Goal: Task Accomplishment & Management: Complete application form

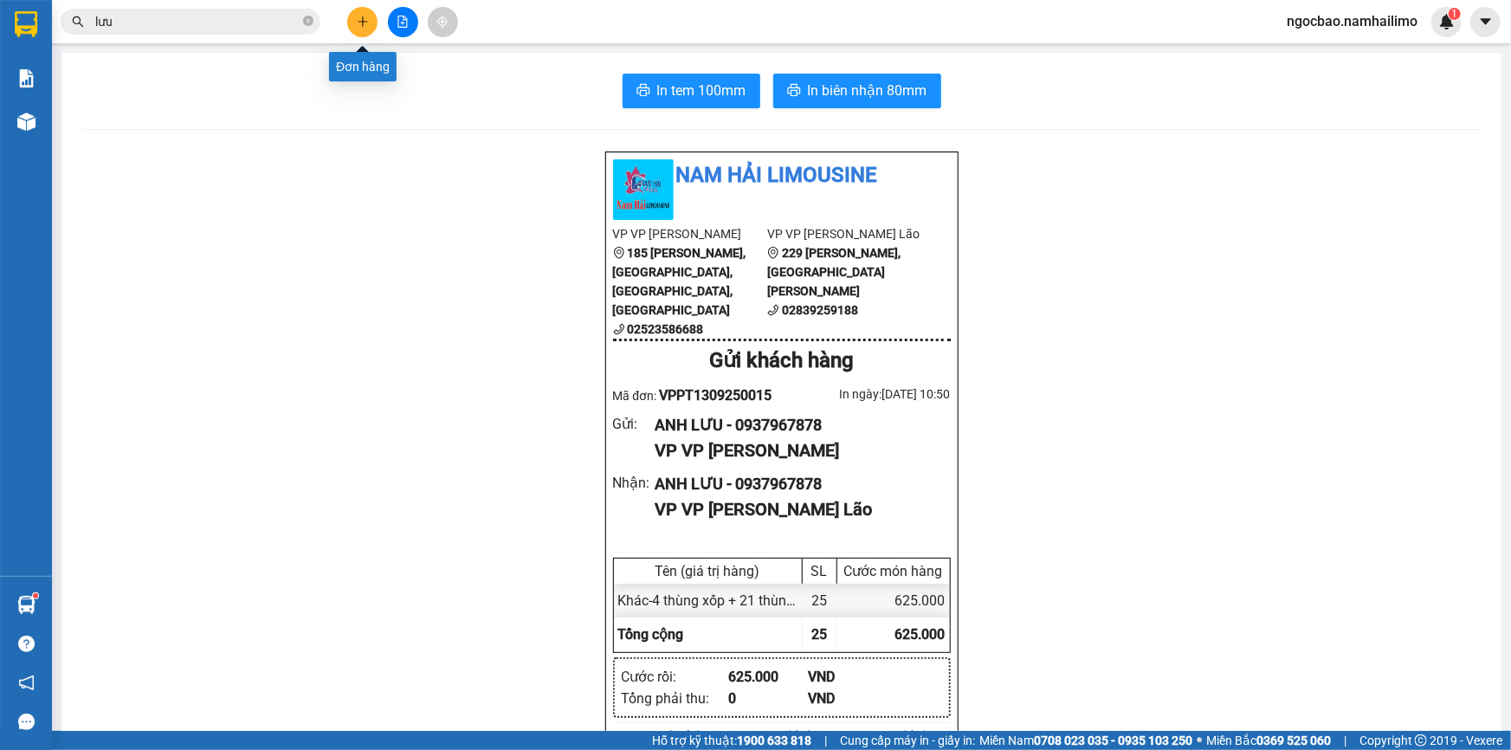
click at [361, 19] on icon "plus" at bounding box center [363, 22] width 12 height 12
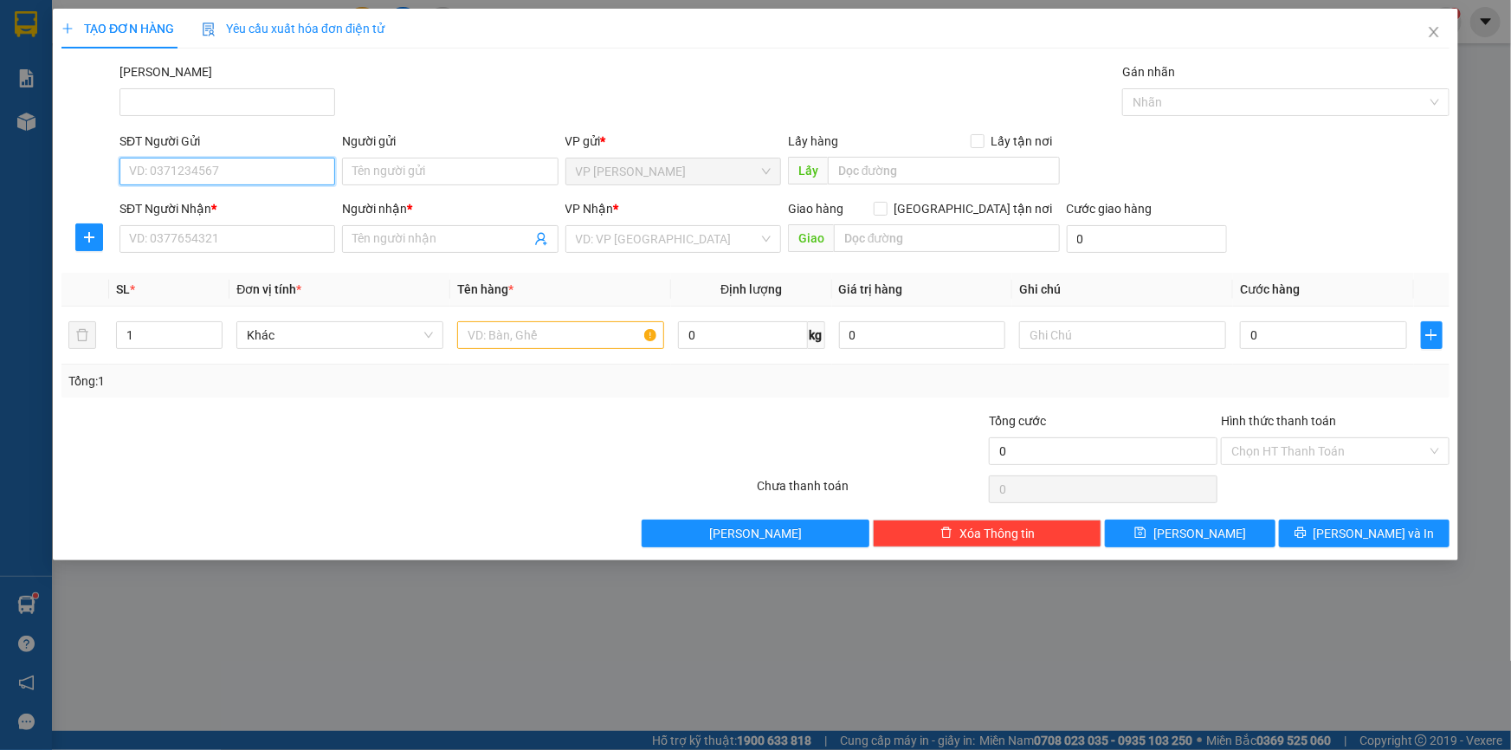
click at [273, 172] on input "SĐT Người Gửi" at bounding box center [227, 172] width 216 height 28
type input "0907488396"
click at [267, 208] on div "0907488396 - Nguyên" at bounding box center [227, 206] width 195 height 19
type input "Nguyên"
type input "0937410738"
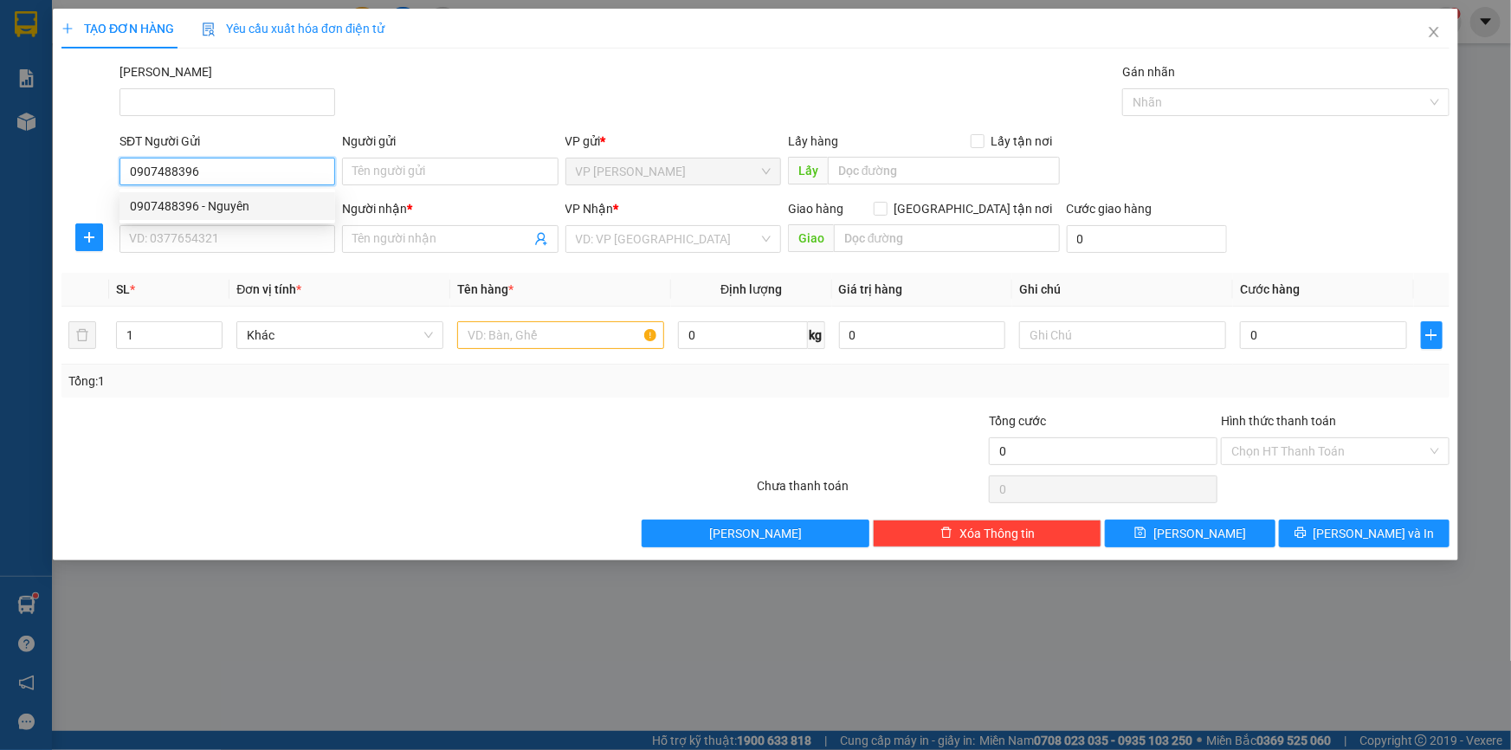
type input "[PERSON_NAME]"
type input "30.000"
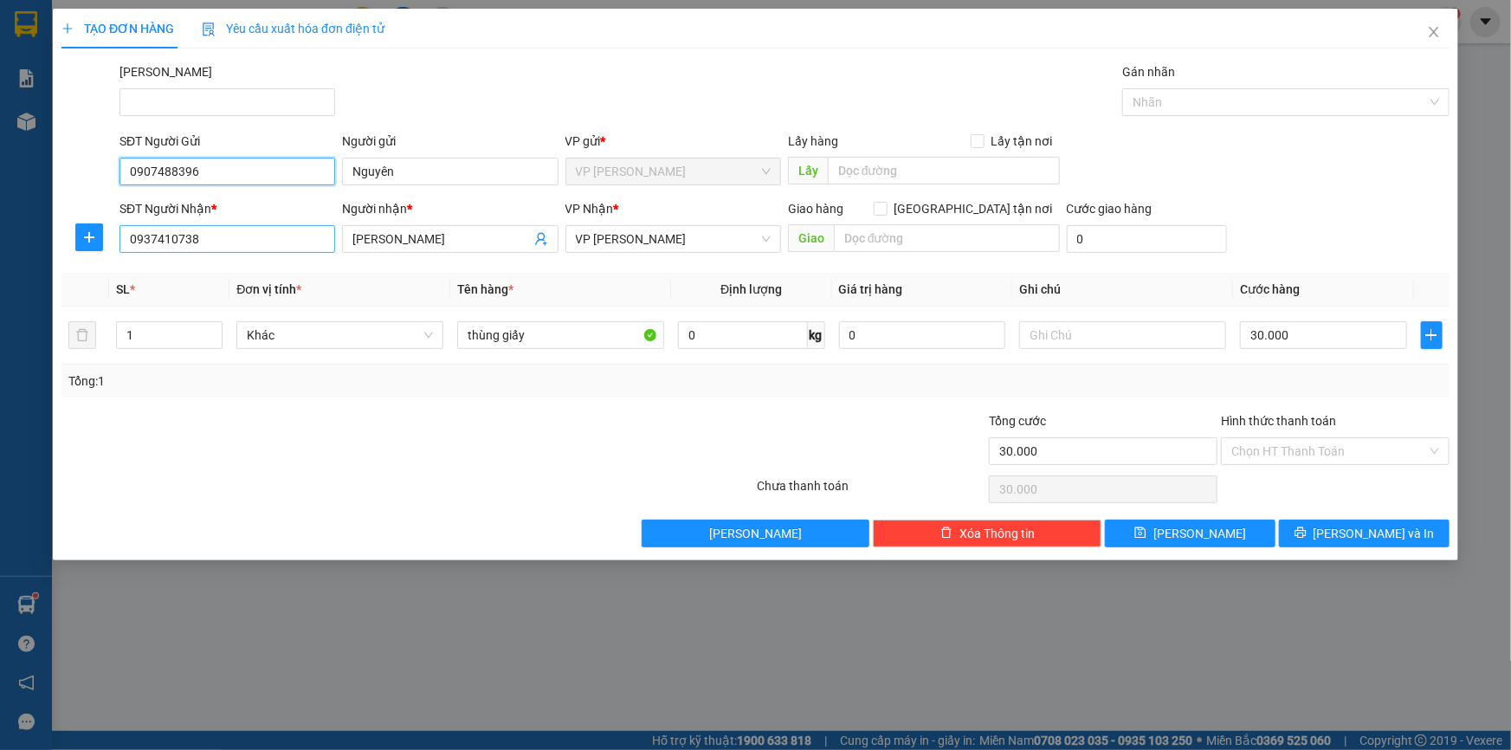
type input "0907488396"
click at [325, 247] on div "SĐT Người Nhận * 0937410738 Người nhận * [PERSON_NAME] VP Nhận * VP [PERSON_NAM…" at bounding box center [784, 229] width 1337 height 61
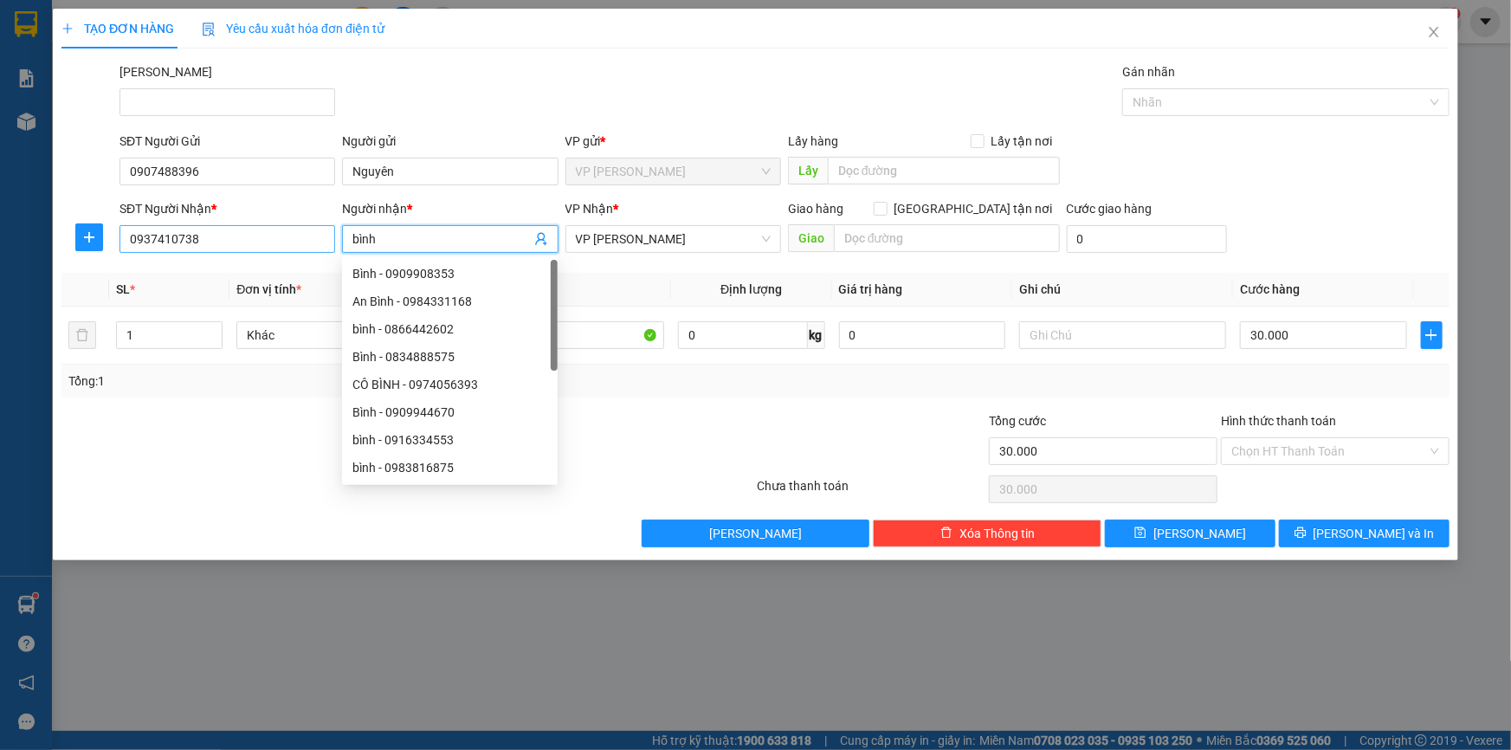
type input "bình"
click at [242, 236] on input "0937410738" at bounding box center [227, 239] width 216 height 28
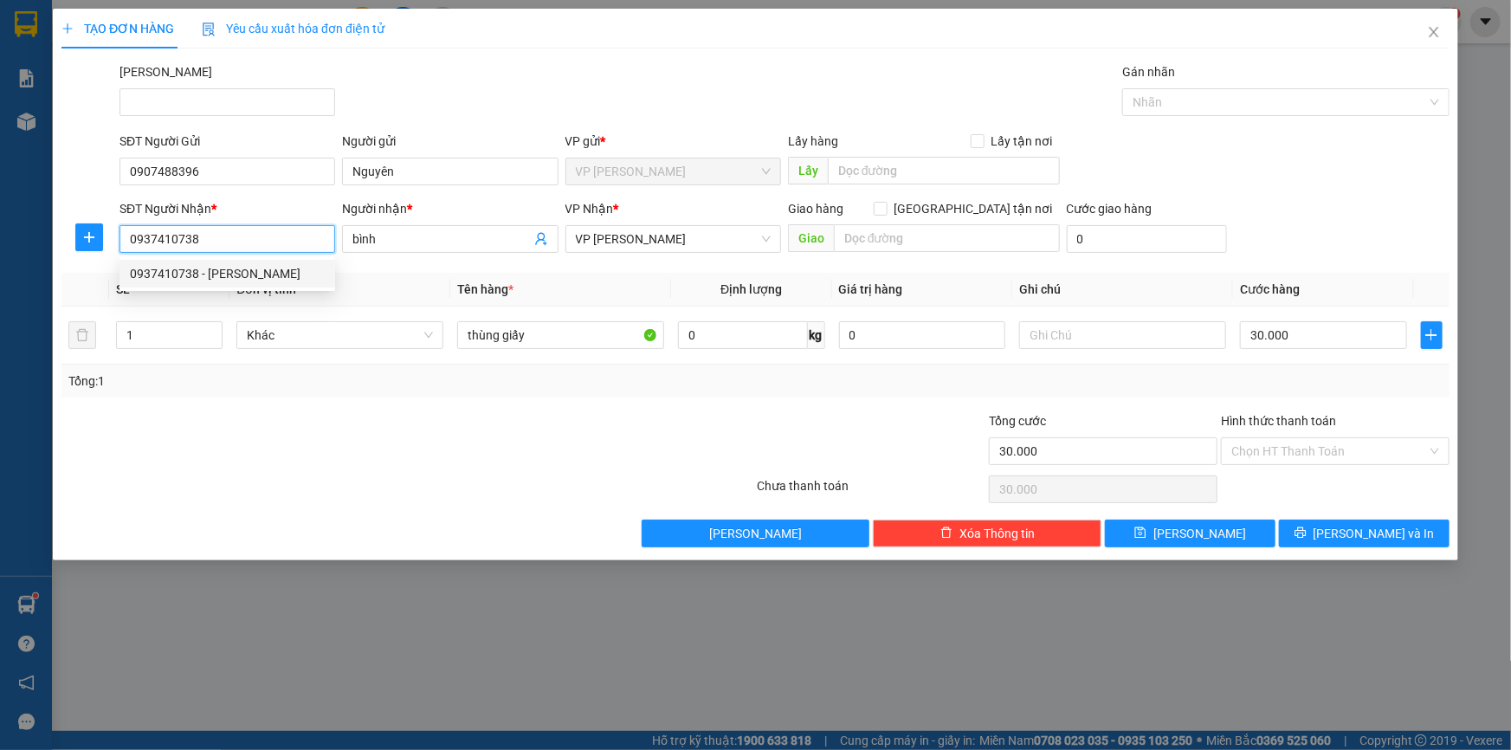
drag, startPoint x: 217, startPoint y: 236, endPoint x: 94, endPoint y: 265, distance: 126.4
click at [112, 252] on div "SĐT Người Nhận * 0937410738 Người nhận * bình VP Nhận * VP [PERSON_NAME] Lão Gi…" at bounding box center [755, 229] width 1391 height 61
type input "0909316031"
drag, startPoint x: 276, startPoint y: 274, endPoint x: 294, endPoint y: 289, distance: 22.7
click at [276, 277] on div "0909316031 - BÌNH" at bounding box center [227, 273] width 195 height 19
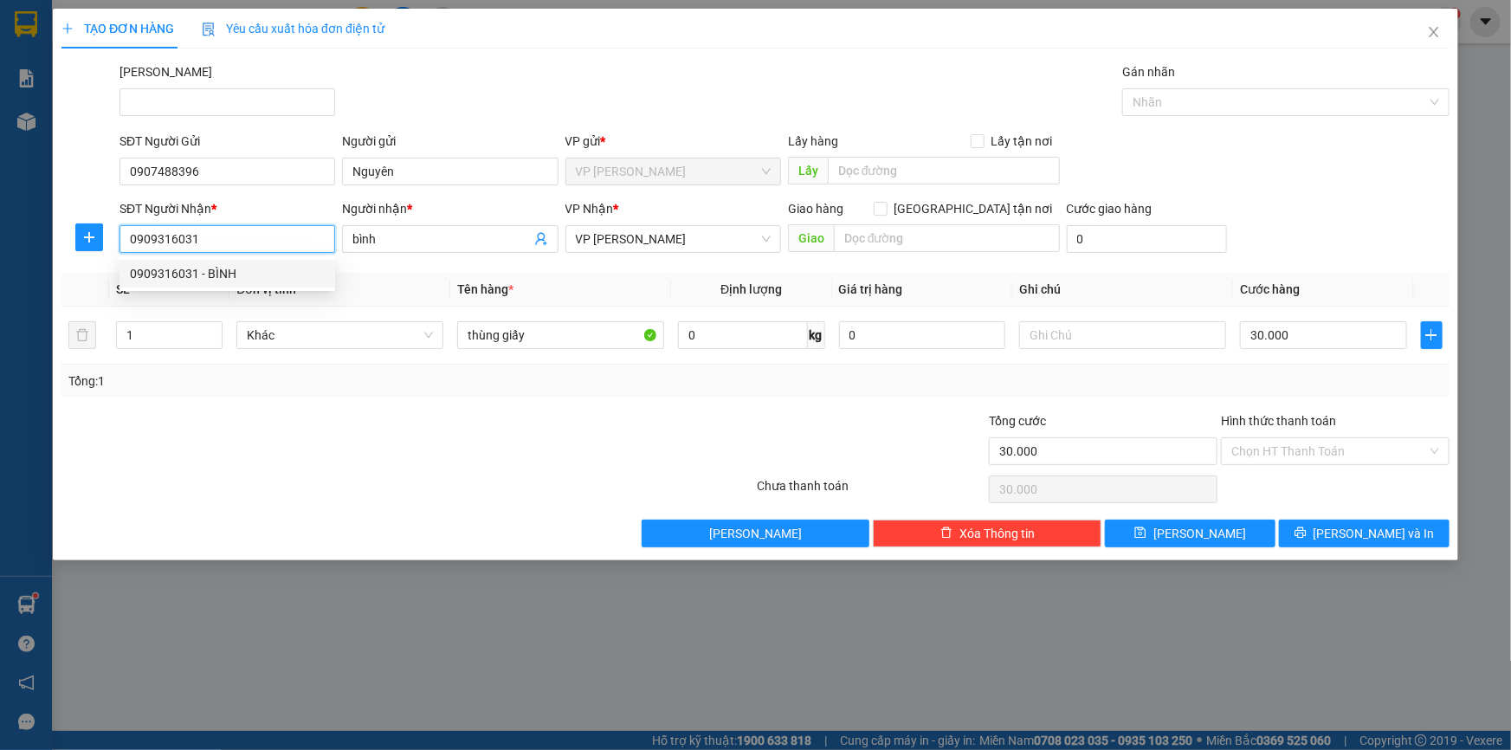
type input "BÌNH"
type input "40.000"
type input "0909316031"
click at [1291, 446] on input "Hình thức thanh toán" at bounding box center [1329, 451] width 196 height 26
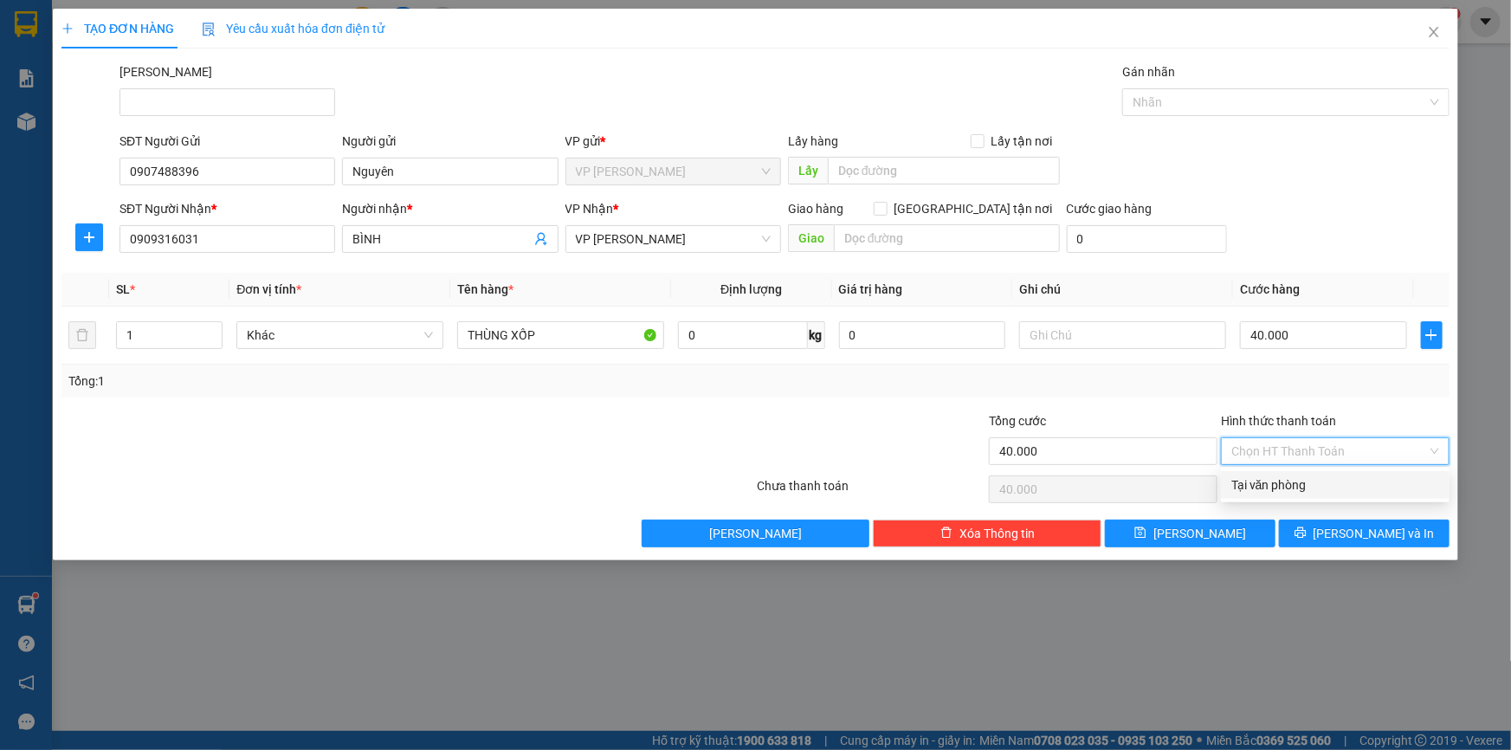
click at [1296, 483] on div "Tại văn phòng" at bounding box center [1335, 484] width 208 height 19
type input "0"
click at [1343, 533] on button "[PERSON_NAME] và In" at bounding box center [1364, 534] width 171 height 28
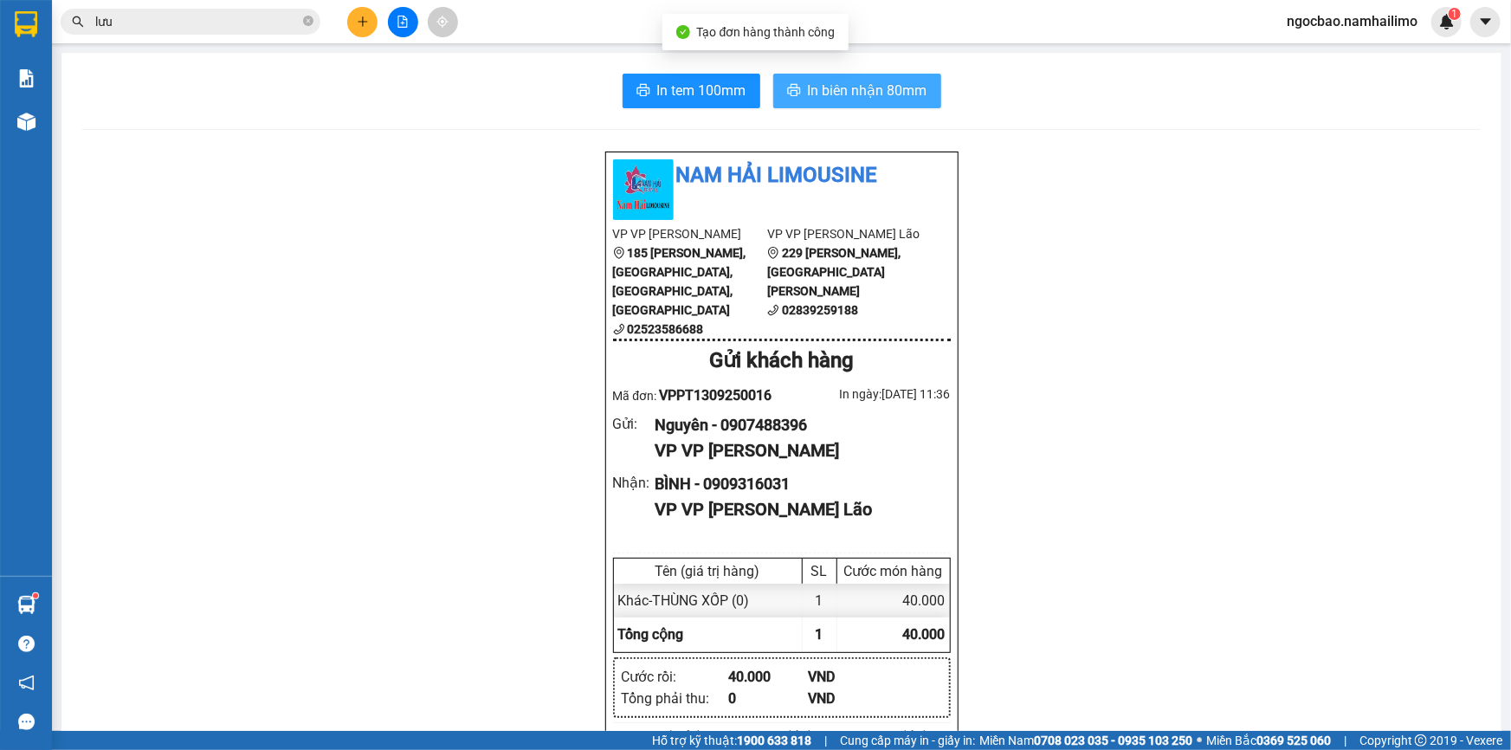
click at [865, 94] on span "In biên nhận 80mm" at bounding box center [867, 91] width 119 height 22
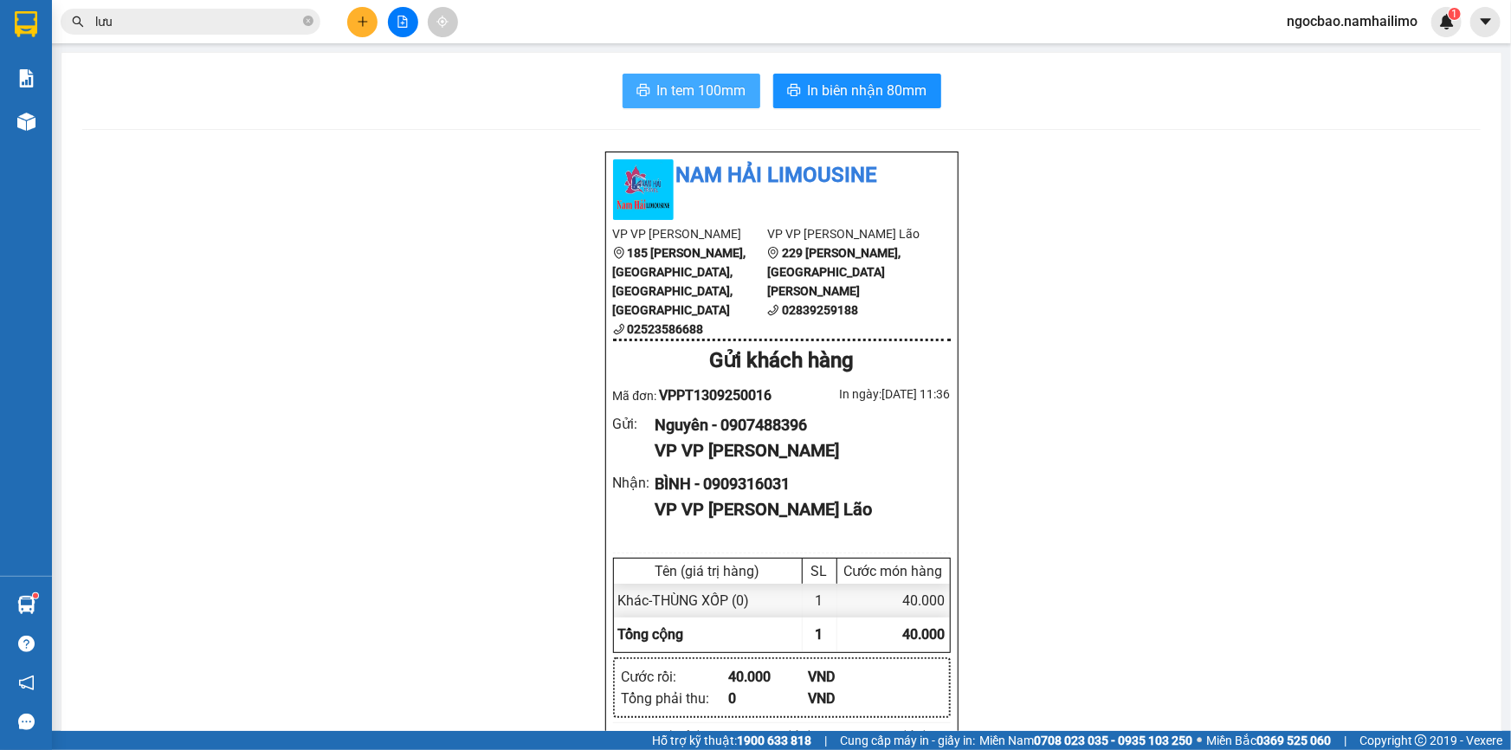
click at [718, 84] on span "In tem 100mm" at bounding box center [701, 91] width 89 height 22
